Goal: Transaction & Acquisition: Purchase product/service

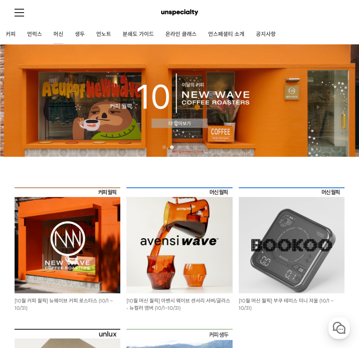
click at [57, 34] on link "머신" at bounding box center [58, 34] width 21 height 19
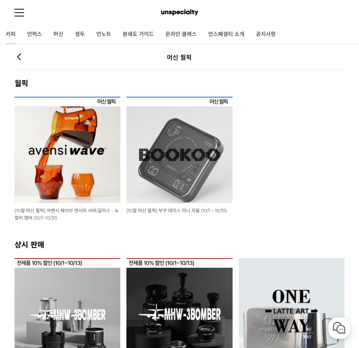
click at [16, 36] on link "커피" at bounding box center [10, 34] width 21 height 19
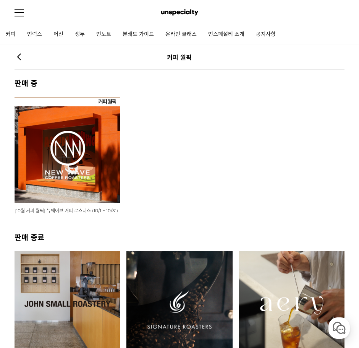
click at [82, 145] on img at bounding box center [68, 150] width 106 height 106
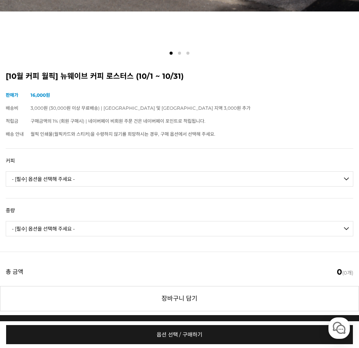
click at [145, 180] on select "- [필수] 옵션을 선택해 주세요 - ------------------- 언스페셜티 분쇄도 가이드 종이 받기 (주문 1건당 최대 1개 제공) …" at bounding box center [180, 178] width 348 height 15
select select "#7 에티오피아 시다마 뎀비 #1 에얼룸 내추럴"
click at [6, 176] on select "- [필수] 옵션을 선택해 주세요 - ------------------- 언스페셜티 분쇄도 가이드 종이 받기 (주문 1건당 최대 1개 제공) …" at bounding box center [180, 178] width 348 height 15
click at [134, 223] on td "- [필수] 옵션을 선택해 주세요 - ------------------- 200g" at bounding box center [180, 232] width 348 height 32
click at [133, 232] on select "- [필수] 옵션을 선택해 주세요 - ------------------- 200g" at bounding box center [180, 228] width 348 height 15
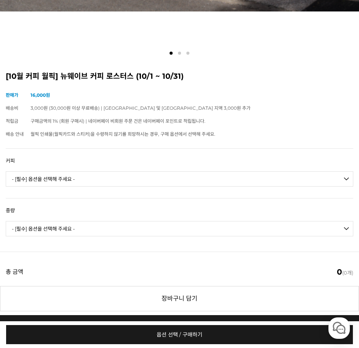
select select "200g"
click at [6, 226] on select "- [필수] 옵션을 선택해 주세요 - ------------------- 200g" at bounding box center [180, 228] width 348 height 15
select select "*"
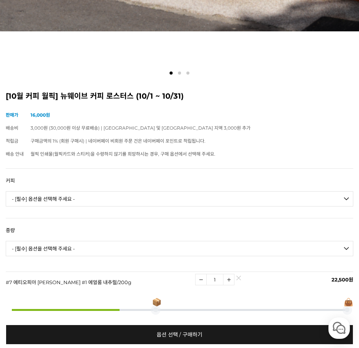
scroll to position [267, 0]
